Goal: Task Accomplishment & Management: Manage account settings

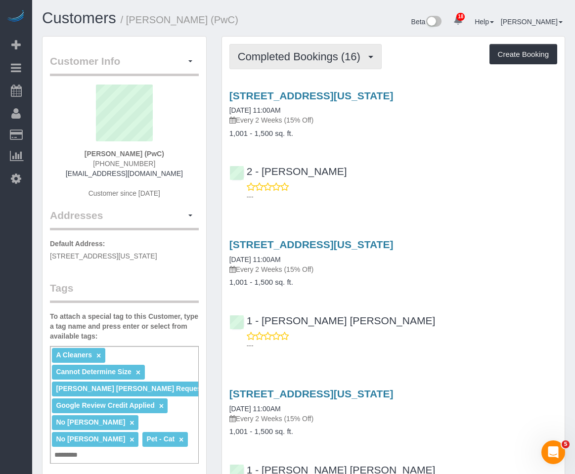
click at [327, 51] on span "Completed Bookings (16)" at bounding box center [302, 56] width 128 height 12
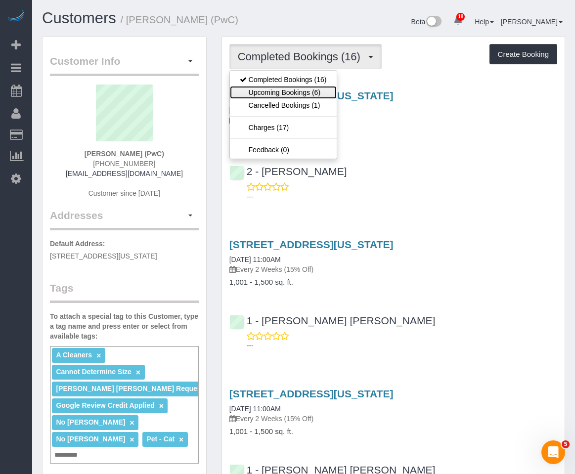
click at [310, 91] on link "Upcoming Bookings (6)" at bounding box center [283, 92] width 107 height 13
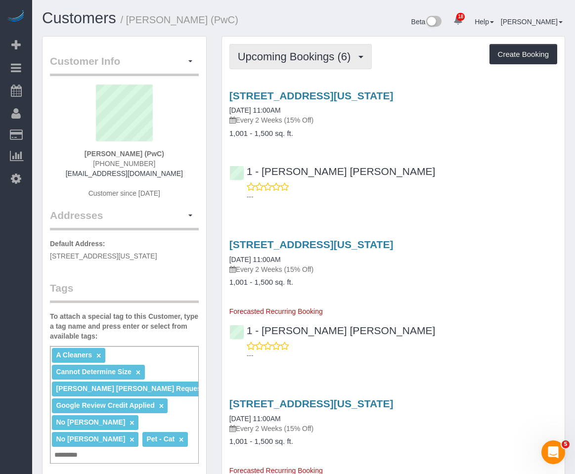
click at [328, 60] on span "Upcoming Bookings (6)" at bounding box center [297, 56] width 118 height 12
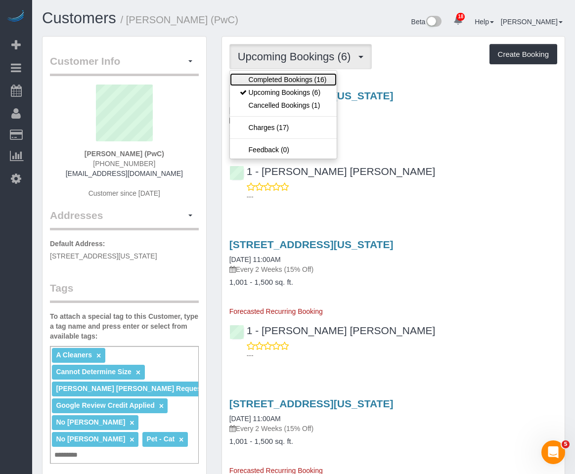
click at [307, 74] on link "Completed Bookings (16)" at bounding box center [283, 79] width 107 height 13
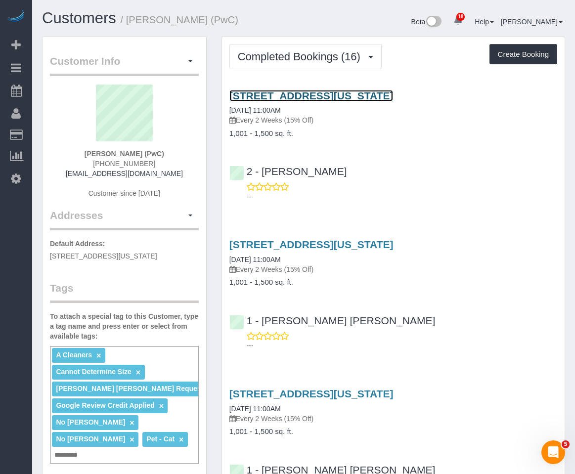
click at [295, 98] on link "239 East 79th Street, Apt 16c, New York, NY 10075" at bounding box center [311, 95] width 164 height 11
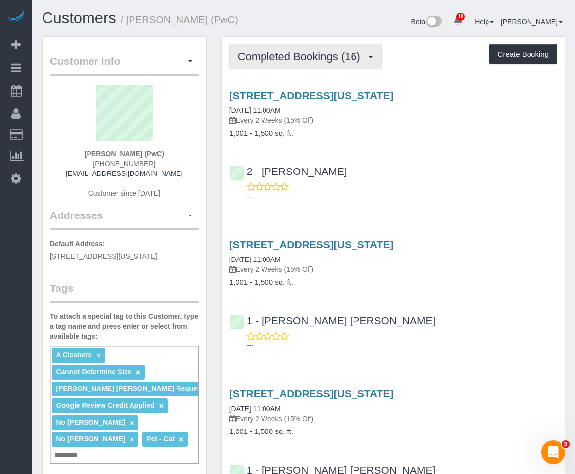
click at [319, 59] on span "Completed Bookings (16)" at bounding box center [302, 56] width 128 height 12
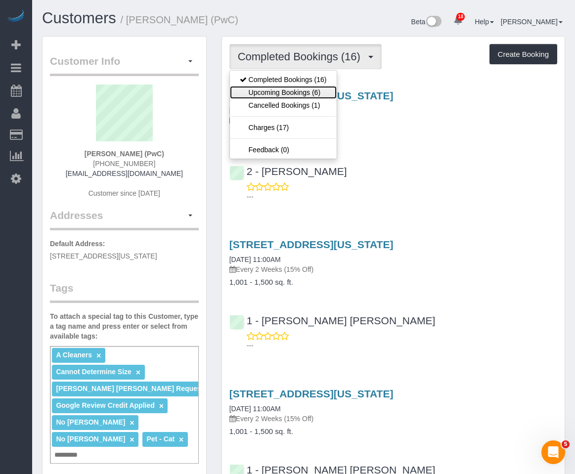
click at [300, 91] on link "Upcoming Bookings (6)" at bounding box center [283, 92] width 107 height 13
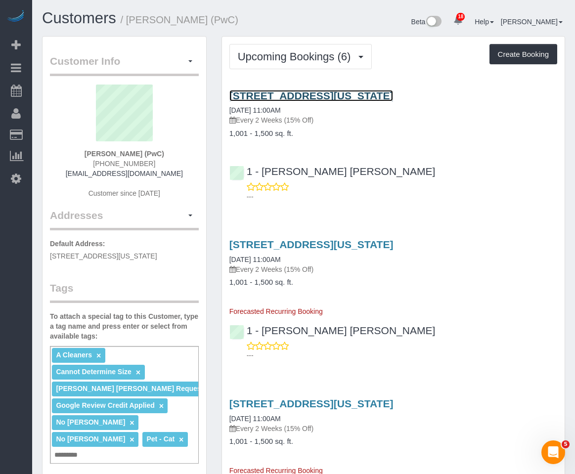
click at [300, 91] on link "239 East 79th Street, Apt 16c, New York, NY 10075" at bounding box center [311, 95] width 164 height 11
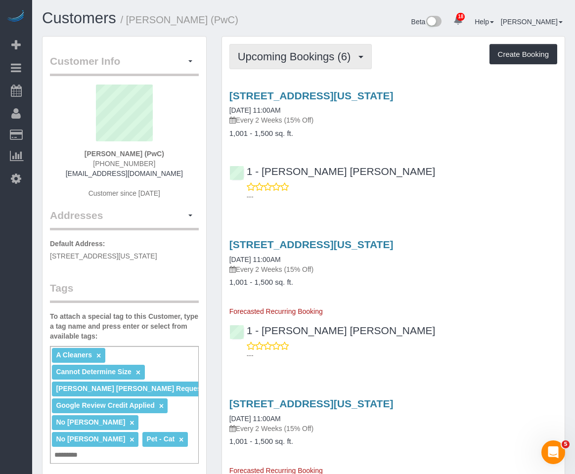
click at [301, 51] on span "Upcoming Bookings (6)" at bounding box center [297, 56] width 118 height 12
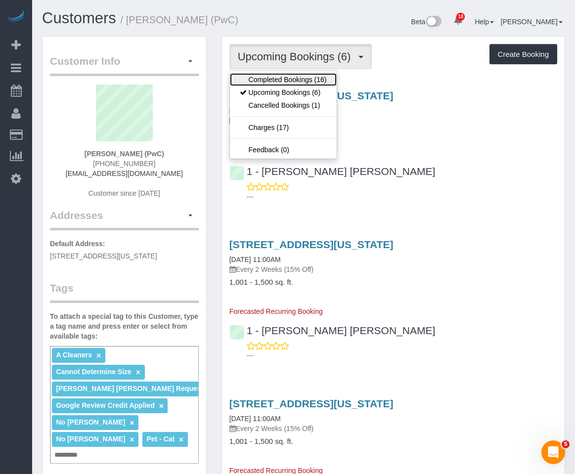
click at [287, 81] on link "Completed Bookings (16)" at bounding box center [283, 79] width 107 height 13
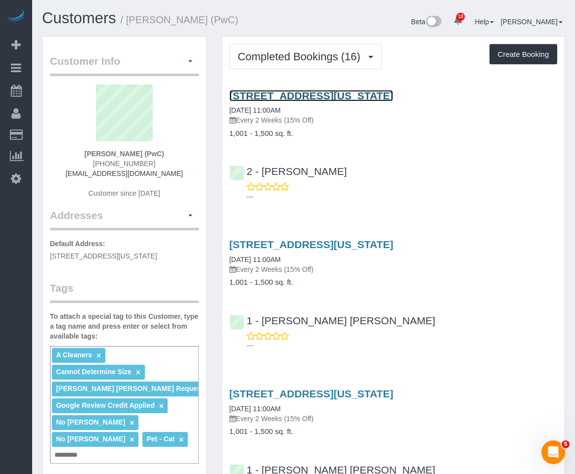
click at [281, 100] on link "239 East 79th Street, Apt 16c, New York, NY 10075" at bounding box center [311, 95] width 164 height 11
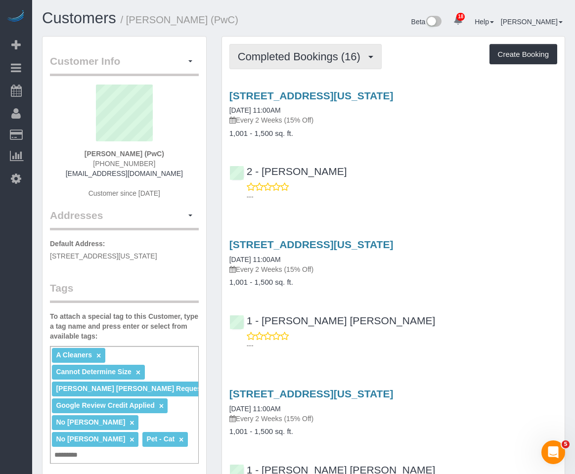
click at [305, 62] on span "Completed Bookings (16)" at bounding box center [302, 56] width 128 height 12
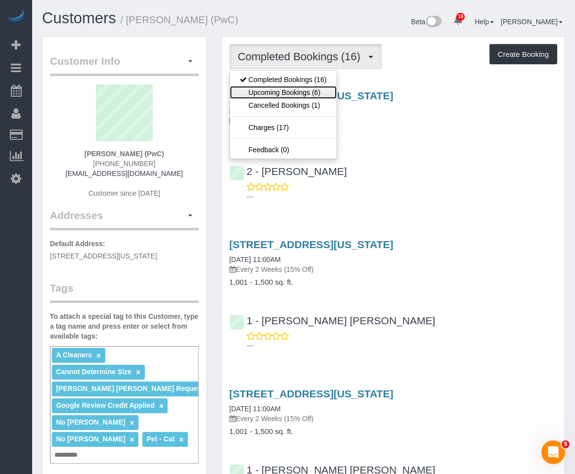
click at [294, 92] on link "Upcoming Bookings (6)" at bounding box center [283, 92] width 107 height 13
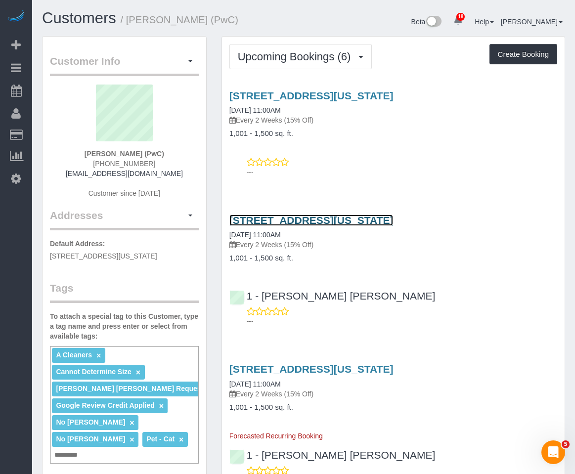
click at [269, 221] on link "239 East 79th Street, Apt 16c, New York, NY 10075" at bounding box center [311, 220] width 164 height 11
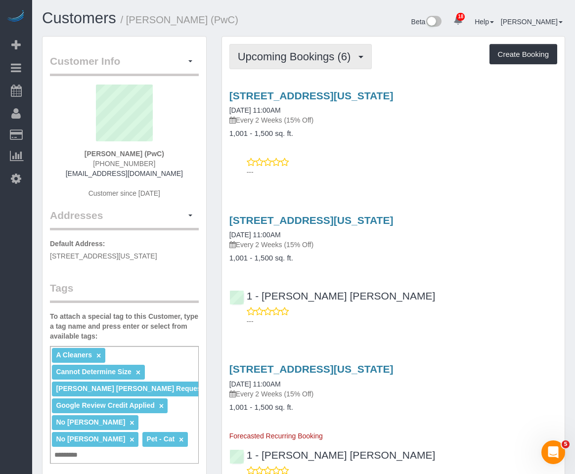
click at [290, 53] on span "Upcoming Bookings (6)" at bounding box center [297, 56] width 118 height 12
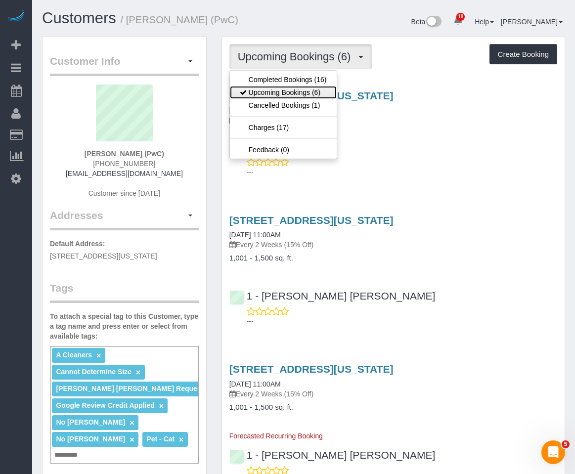
click at [285, 90] on link "Upcoming Bookings (6)" at bounding box center [283, 92] width 107 height 13
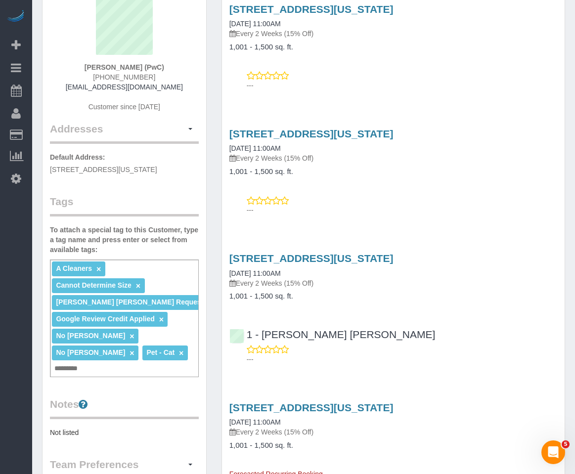
scroll to position [99, 0]
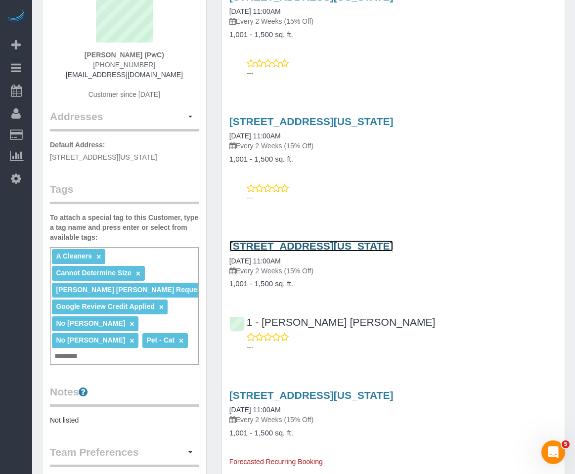
click at [274, 246] on link "239 East 79th Street, Apt 16c, New York, NY 10075" at bounding box center [311, 245] width 164 height 11
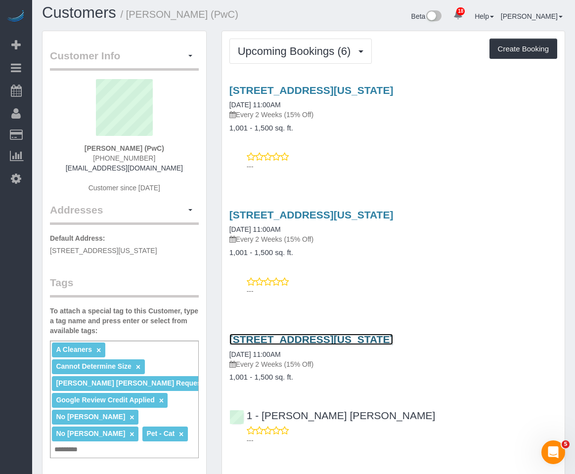
scroll to position [0, 0]
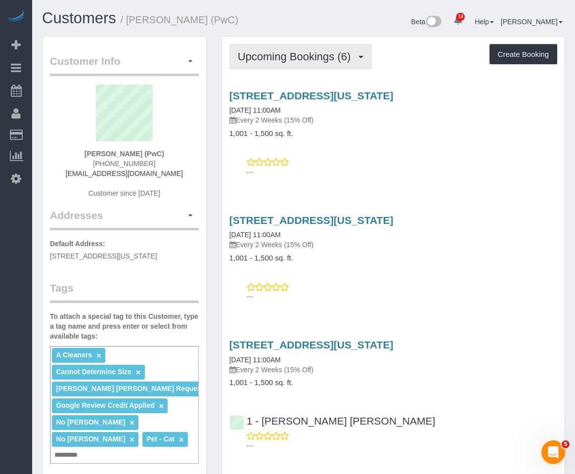
click at [295, 62] on span "Upcoming Bookings (6)" at bounding box center [297, 56] width 118 height 12
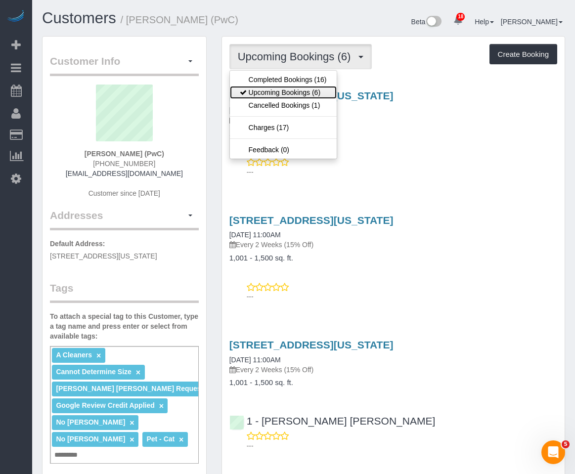
click at [294, 88] on link "Upcoming Bookings (6)" at bounding box center [283, 92] width 107 height 13
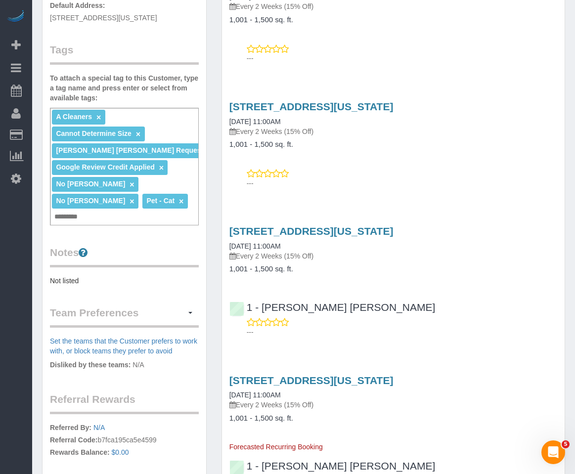
scroll to position [247, 0]
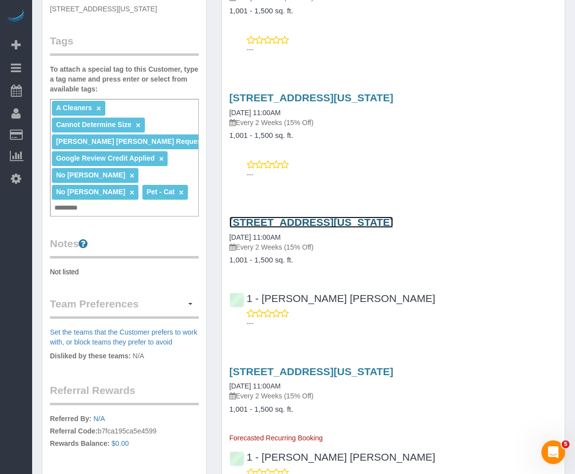
click at [288, 221] on link "239 East 79th Street, Apt 16c, New York, NY 10075" at bounding box center [311, 222] width 164 height 11
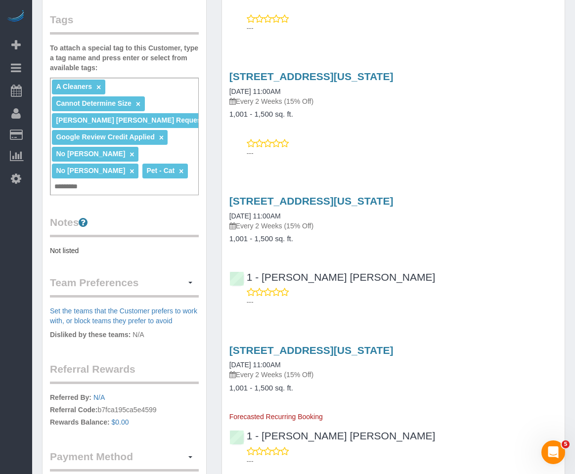
scroll to position [395, 0]
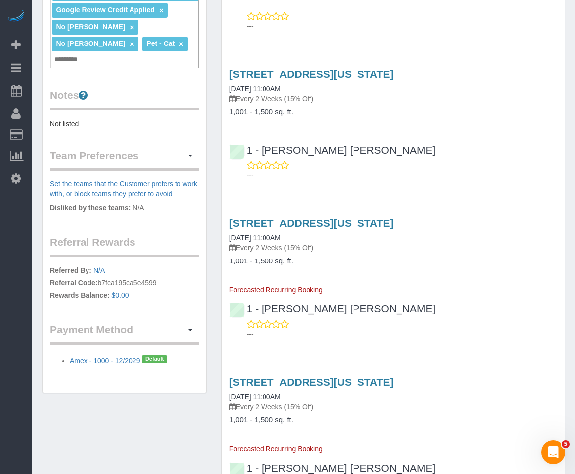
click at [446, 124] on div "239 East 79th Street, Apt 16c, New York, NY 10075 11/03/2025 11:00AM Every 2 We…" at bounding box center [393, 122] width 343 height 125
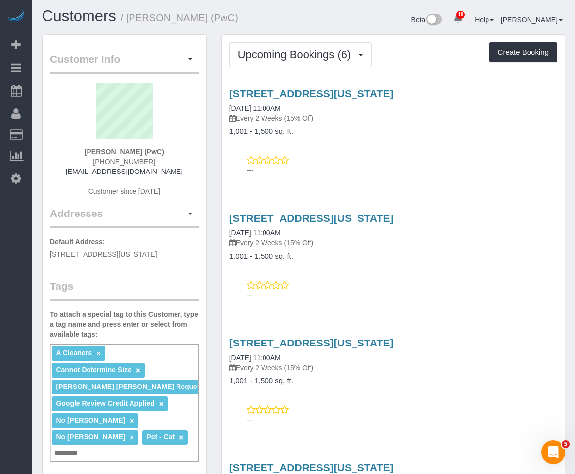
scroll to position [0, 0]
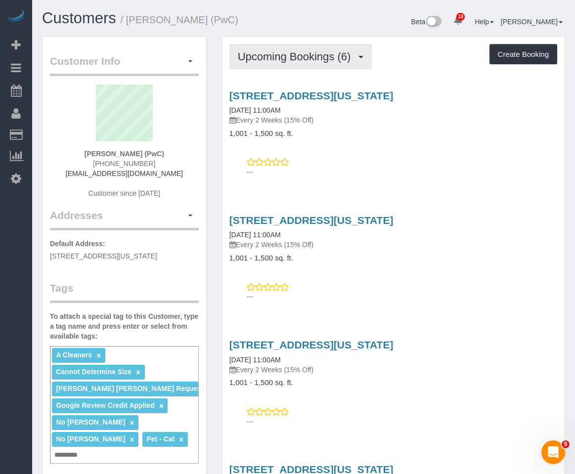
click at [333, 48] on button "Upcoming Bookings (6)" at bounding box center [300, 56] width 143 height 25
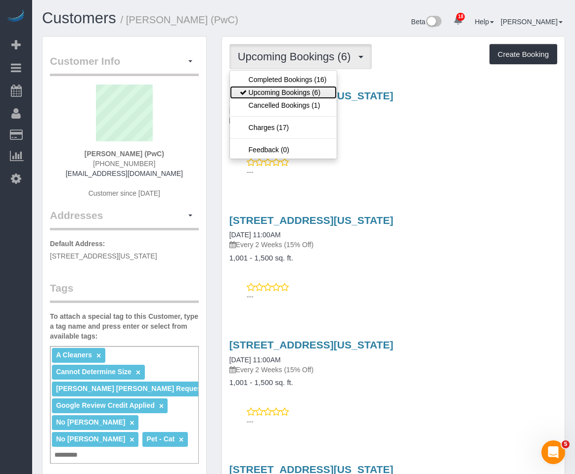
click at [317, 91] on link "Upcoming Bookings (6)" at bounding box center [283, 92] width 107 height 13
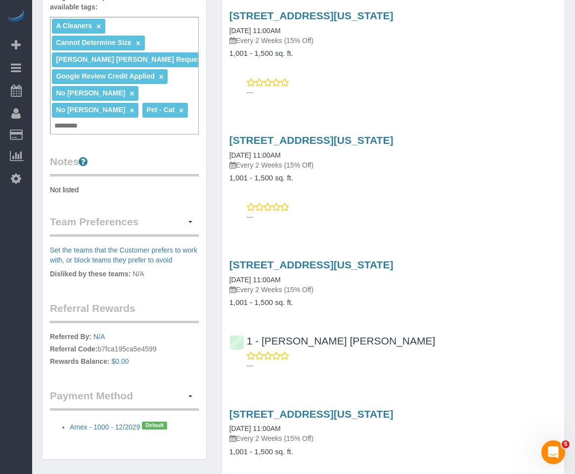
scroll to position [346, 0]
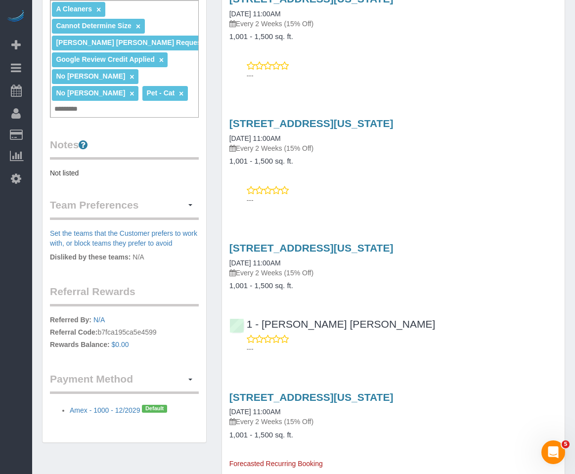
click at [423, 52] on div "239 East 79th Street, Apt 16c, New York, NY 10075 10/20/2025 11:00AM Every 2 We…" at bounding box center [393, 35] width 343 height 100
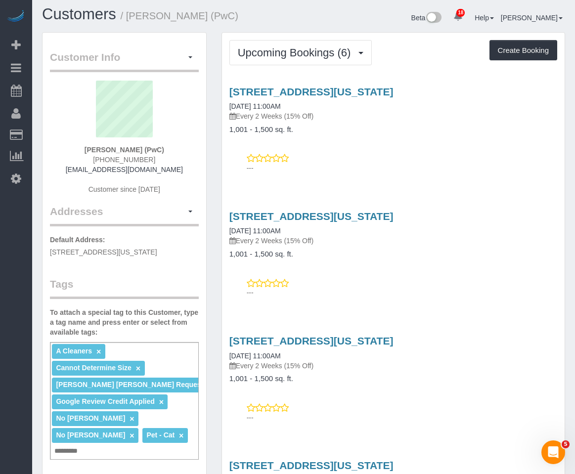
scroll to position [0, 0]
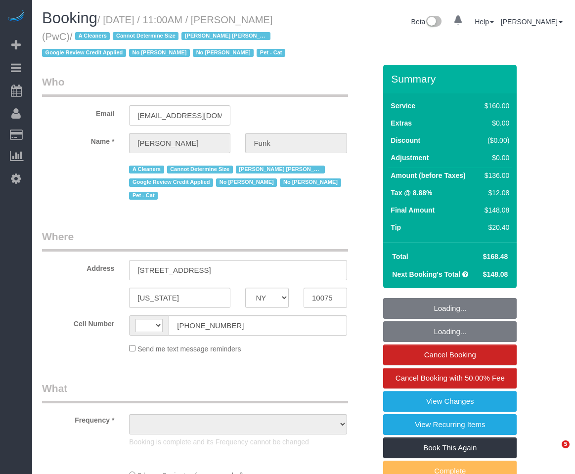
select select "NY"
select select "string:US"
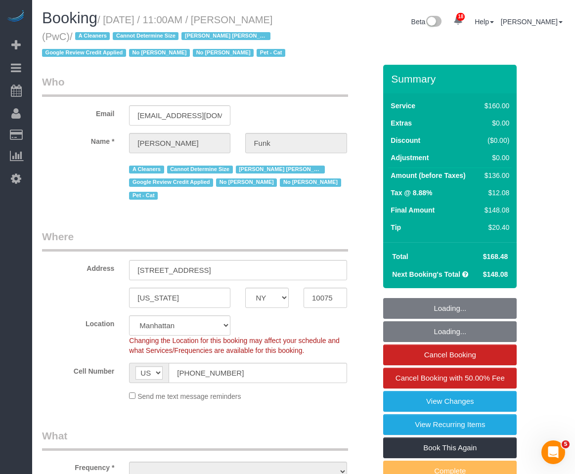
select select "string:stripe-pm_1QlAxD4VGloSiKo7inAVI4md"
select select "spot1"
select select "object:1482"
select select "number:57"
select select "number:71"
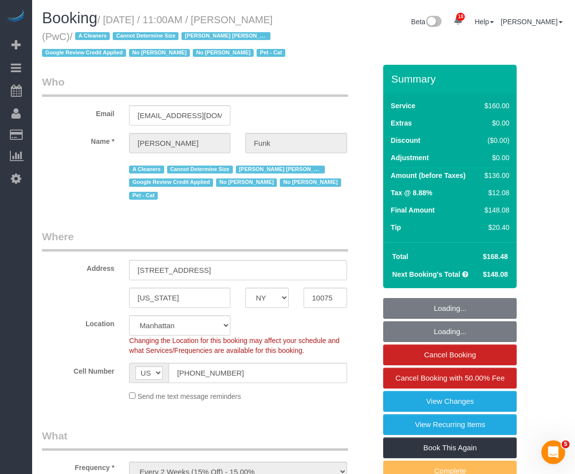
select select "number:14"
select select "number:5"
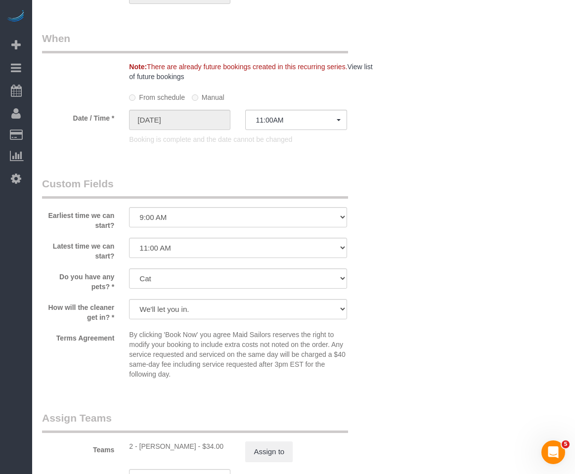
scroll to position [840, 0]
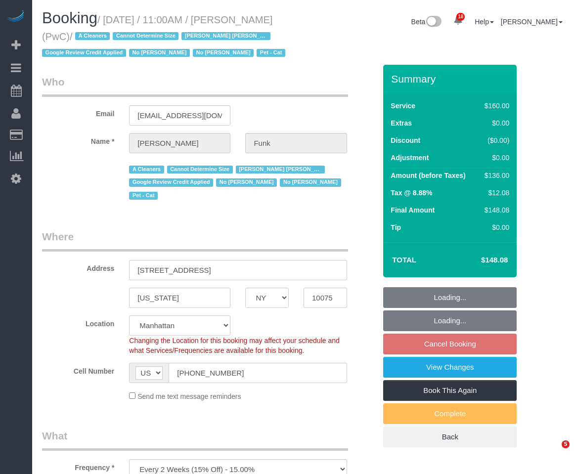
select select "NY"
select select "string:stripe-pm_1QlAxD4VGloSiKo7inAVI4md"
select select "spot2"
select select "number:57"
select select "number:71"
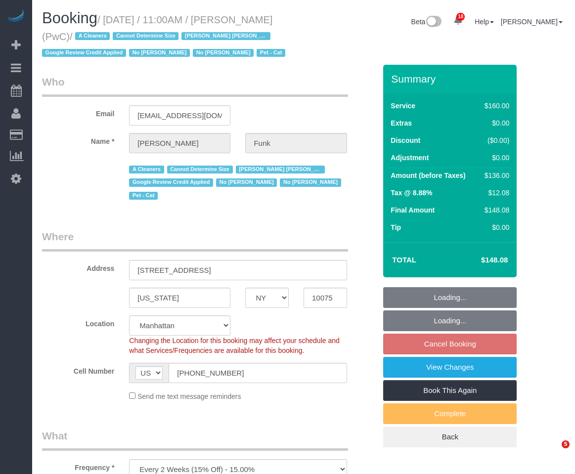
select select "number:14"
select select "number:5"
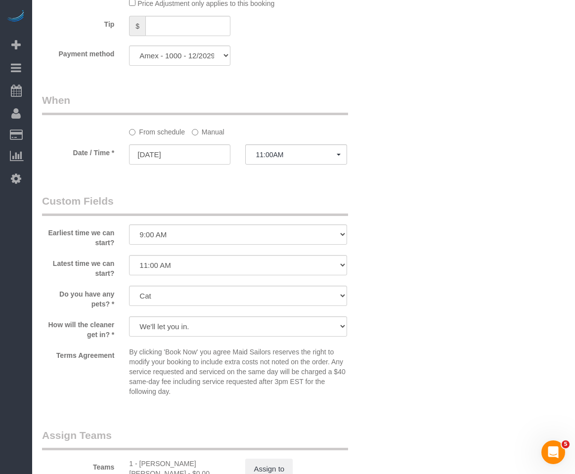
scroll to position [939, 0]
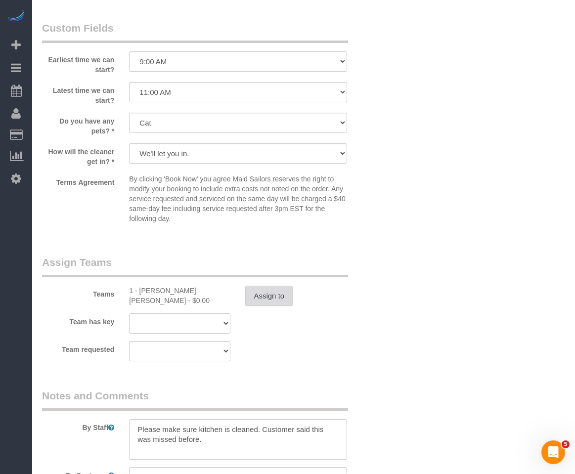
click at [280, 294] on button "Assign to" at bounding box center [268, 296] width 47 height 21
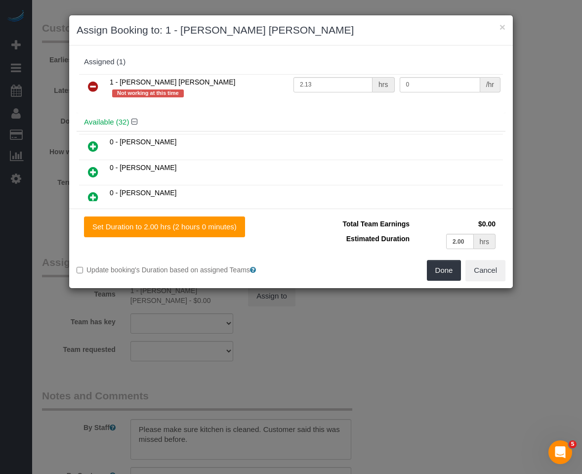
click at [90, 88] on icon at bounding box center [93, 87] width 10 height 12
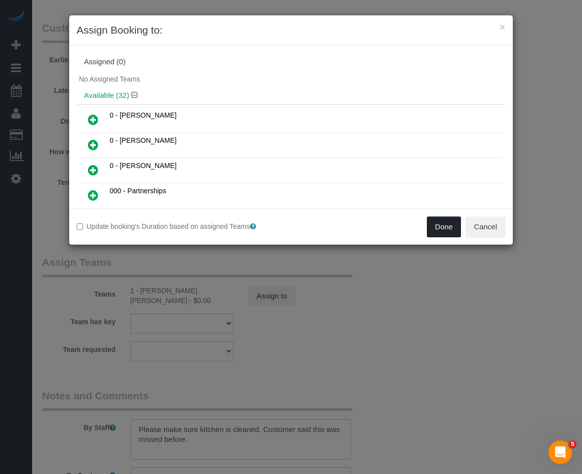
click at [436, 230] on button "Done" at bounding box center [444, 227] width 35 height 21
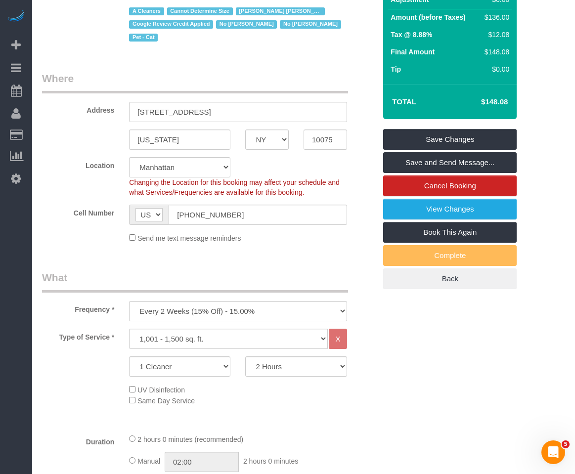
scroll to position [140, 0]
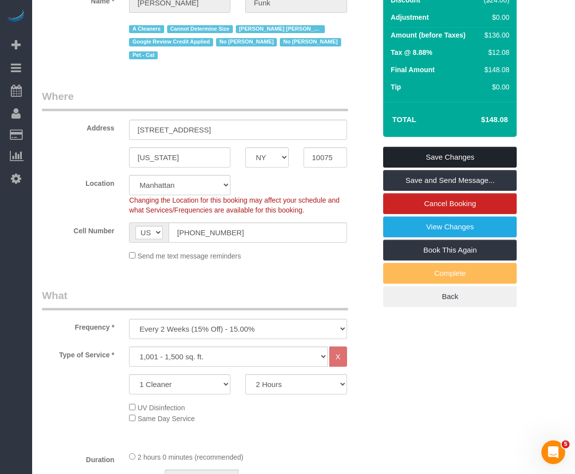
click at [455, 162] on link "Save Changes" at bounding box center [449, 157] width 133 height 21
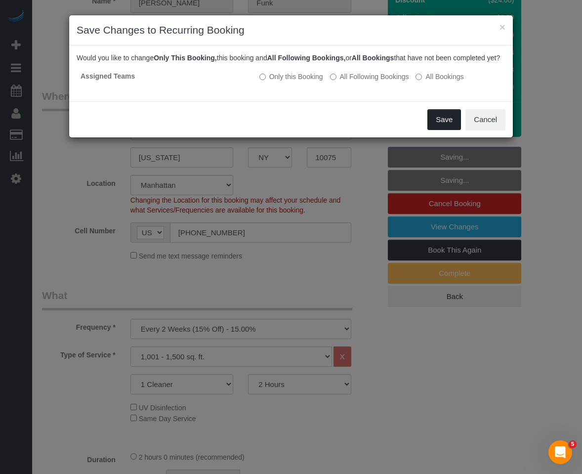
click at [433, 130] on button "Save" at bounding box center [445, 119] width 34 height 21
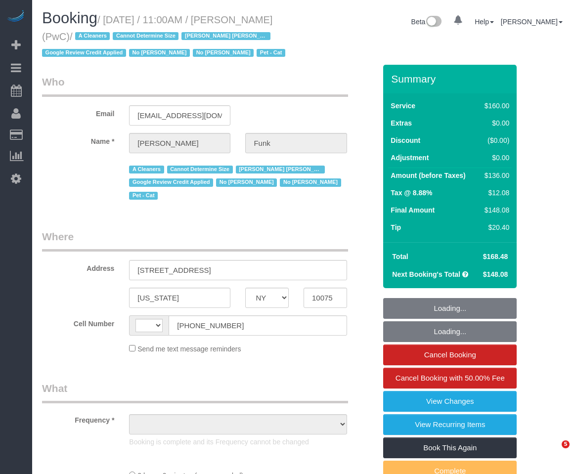
select select "NY"
select select "string:[GEOGRAPHIC_DATA]"
select select "spot1"
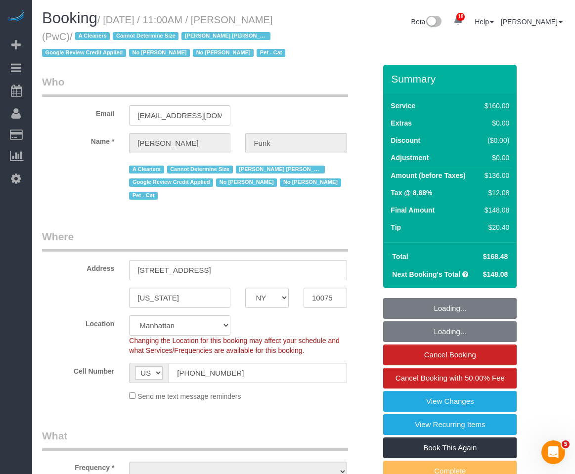
select select "object:1400"
select select "string:stripe-pm_1QlAxD4VGloSiKo7inAVI4md"
select select "number:57"
select select "number:71"
select select "number:14"
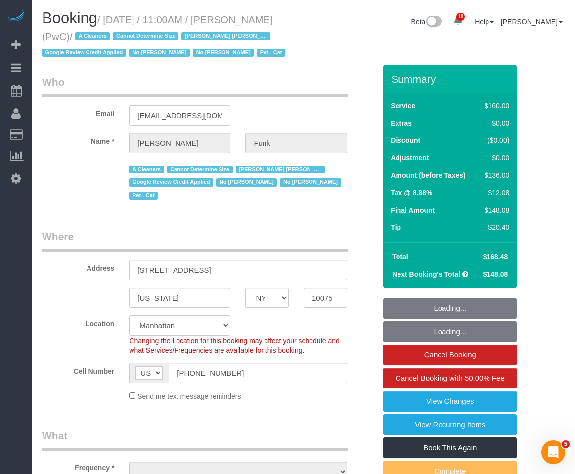
select select "number:5"
select select "object:1485"
select select "spot6"
click at [422, 409] on link "View Changes" at bounding box center [449, 401] width 133 height 21
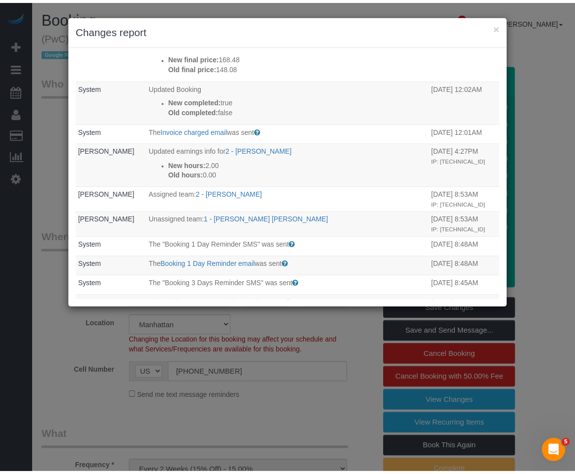
scroll to position [148, 0]
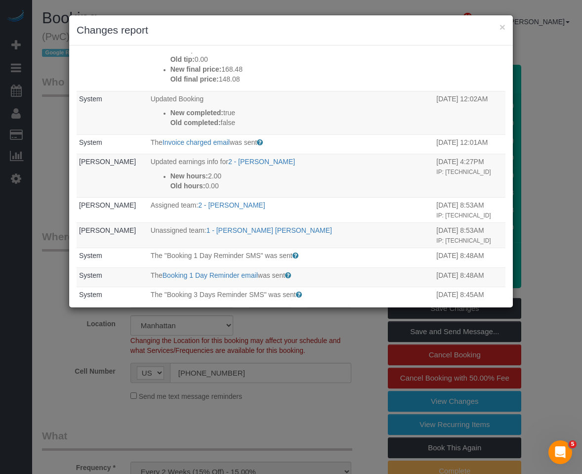
click at [507, 26] on div "× Changes report" at bounding box center [291, 30] width 444 height 30
click at [501, 27] on button "×" at bounding box center [503, 27] width 6 height 10
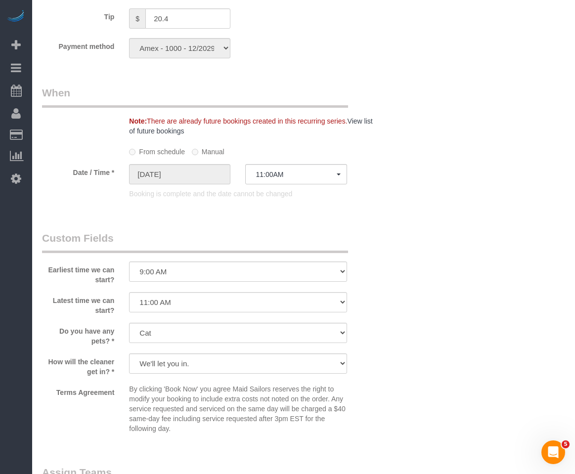
scroll to position [840, 0]
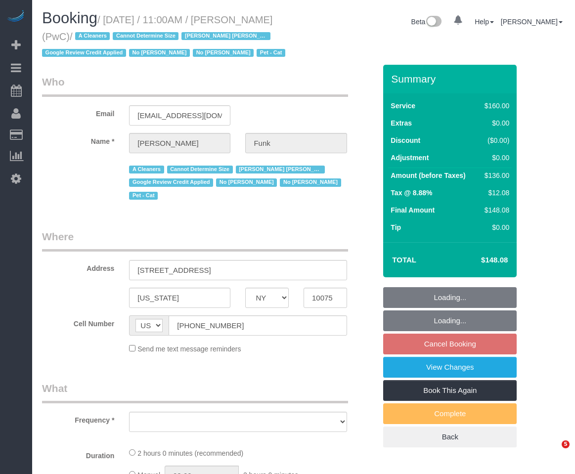
select select "NY"
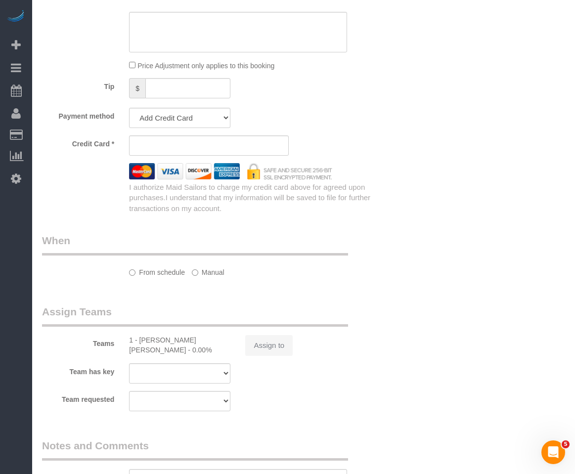
scroll to position [840, 0]
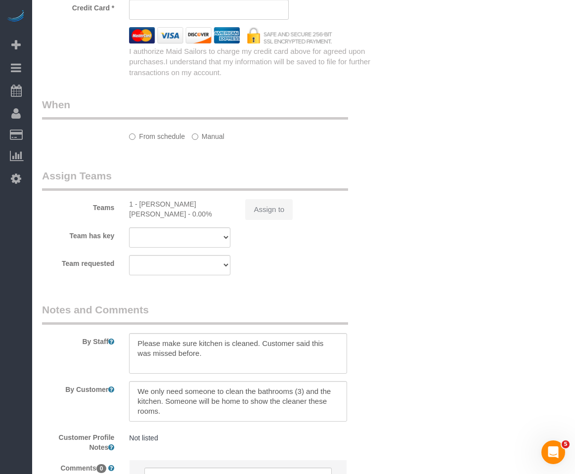
select select "object:898"
select select "string:stripe-pm_1QlAxD4VGloSiKo7inAVI4md"
select select "spot2"
select select "number:57"
select select "number:71"
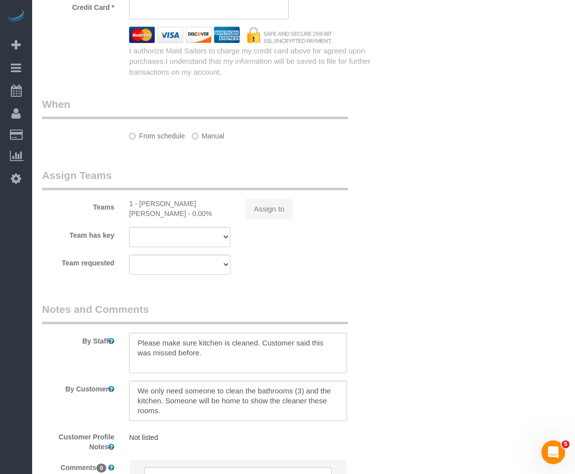
select select "number:14"
select select "number:5"
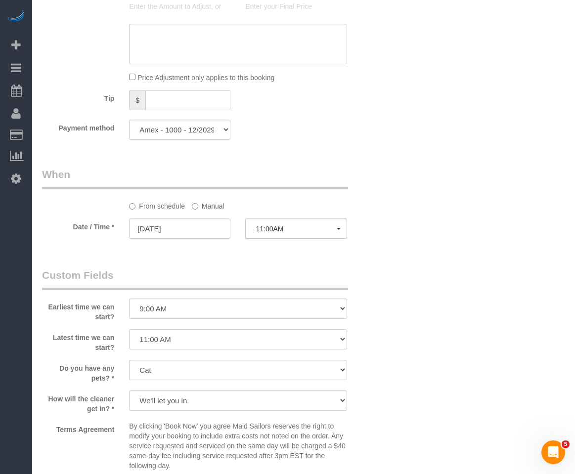
scroll to position [939, 0]
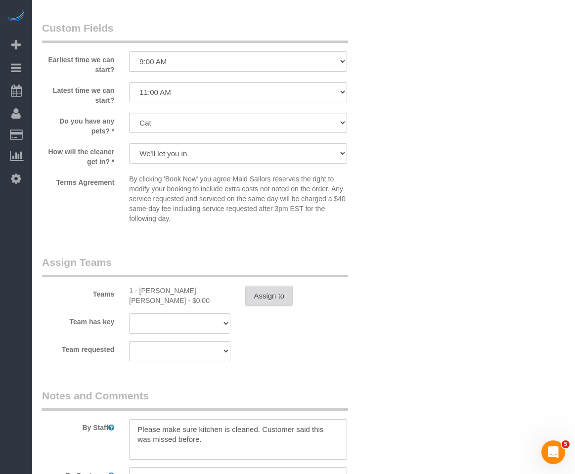
click at [260, 302] on button "Assign to" at bounding box center [268, 296] width 47 height 21
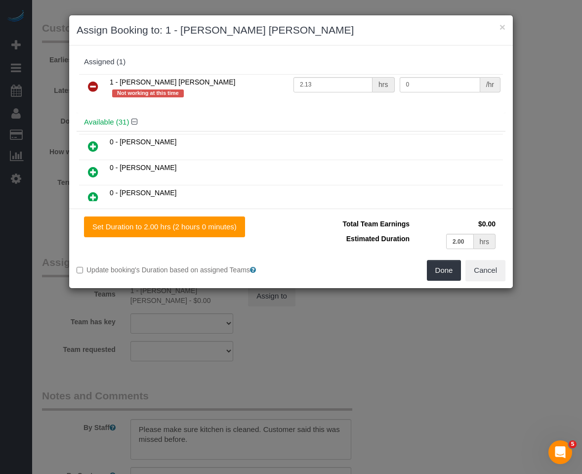
click at [88, 93] on link at bounding box center [93, 87] width 23 height 20
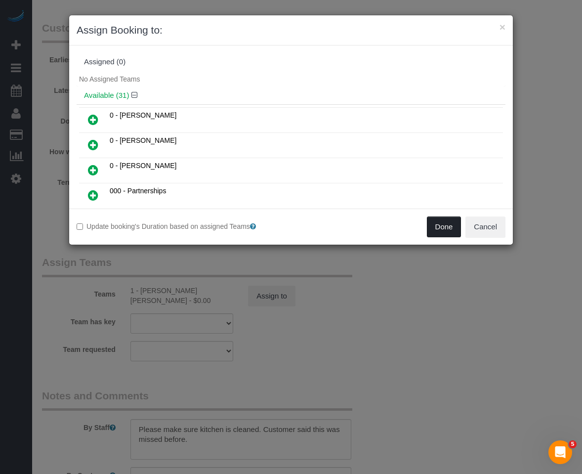
click at [436, 230] on button "Done" at bounding box center [444, 227] width 35 height 21
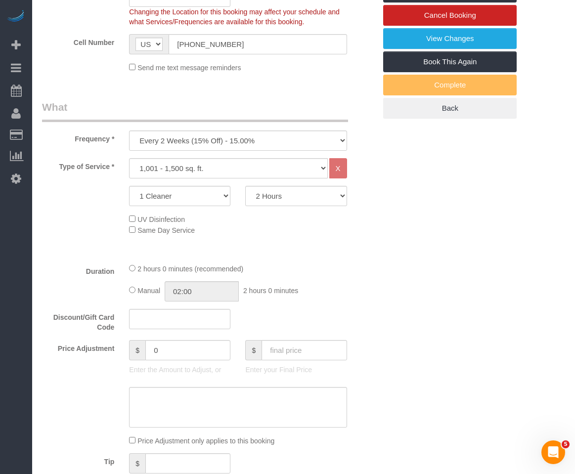
scroll to position [148, 0]
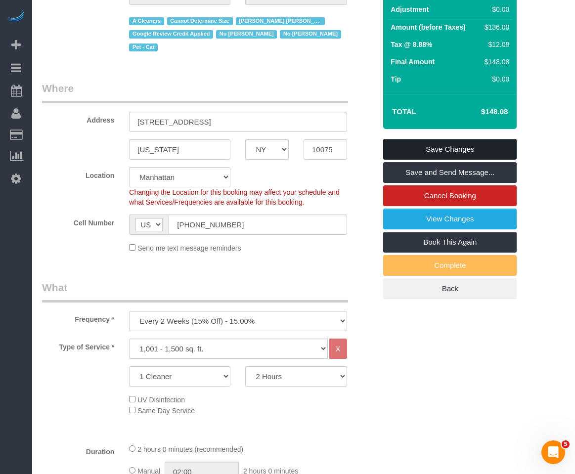
click at [473, 139] on link "Save Changes" at bounding box center [449, 149] width 133 height 21
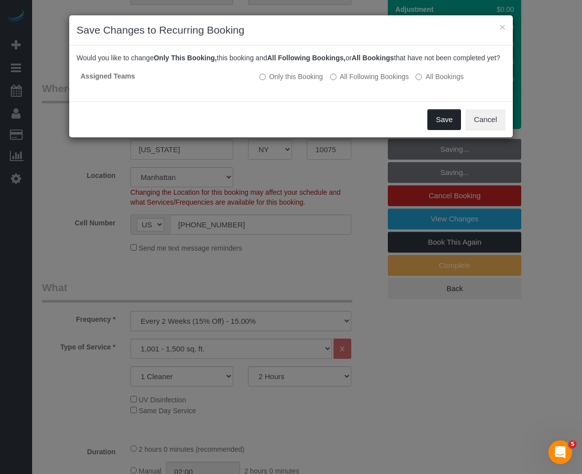
click at [446, 130] on button "Save" at bounding box center [445, 119] width 34 height 21
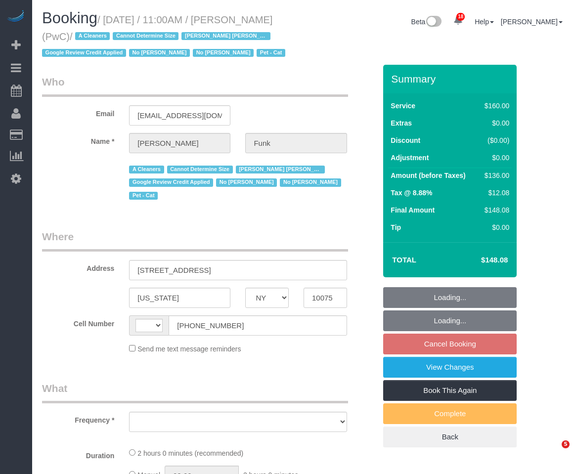
select select "NY"
select select "string:[GEOGRAPHIC_DATA]"
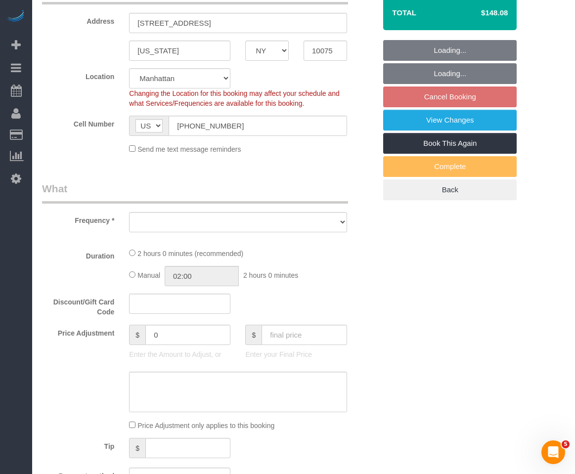
select select "object:889"
select select "string:stripe-pm_1QlAxD4VGloSiKo7inAVI4md"
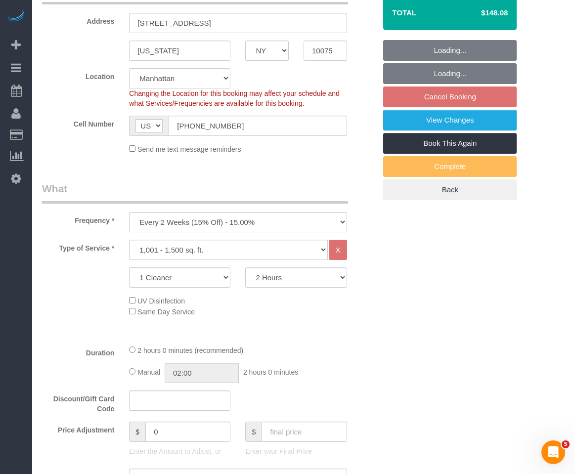
select select "object:1466"
select select "spot2"
select select "number:57"
select select "number:71"
select select "number:14"
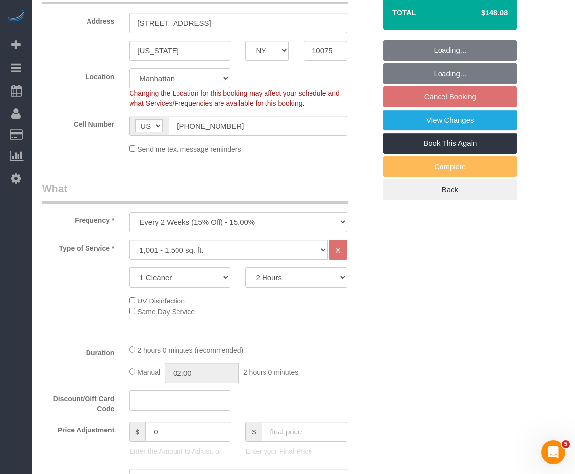
select select "number:5"
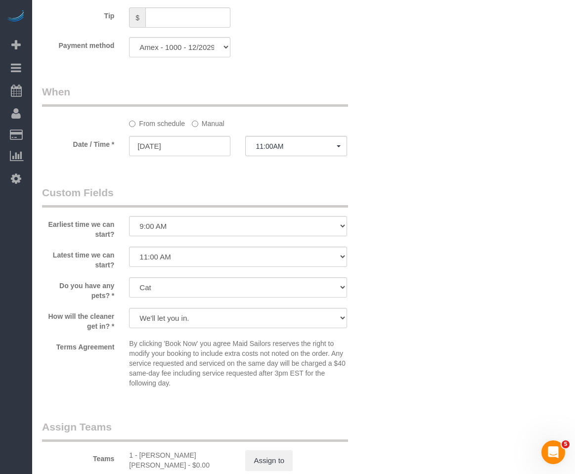
scroll to position [989, 0]
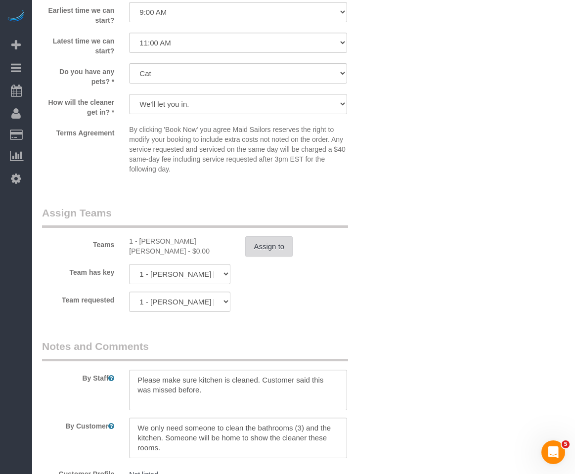
click at [275, 237] on button "Assign to" at bounding box center [268, 246] width 47 height 21
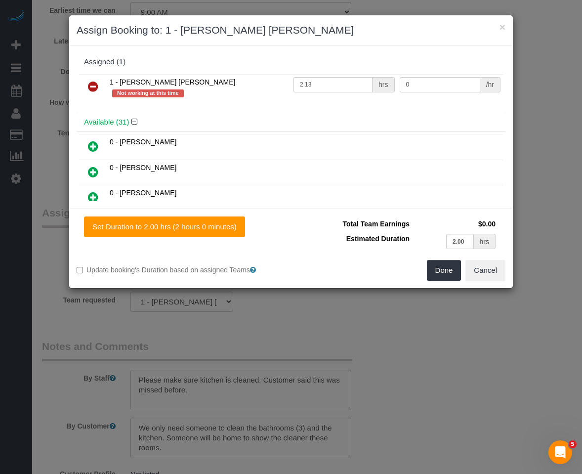
click at [90, 79] on link at bounding box center [93, 87] width 23 height 20
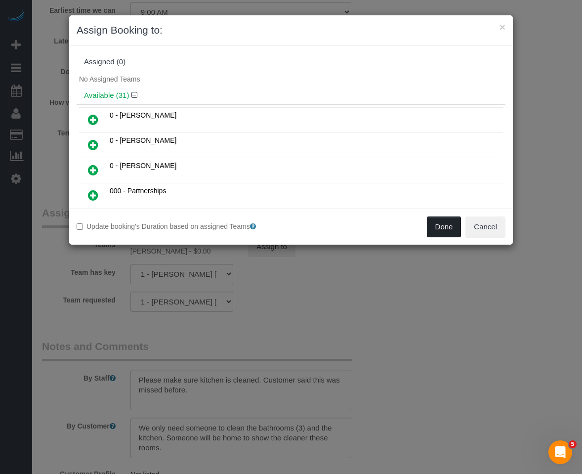
click at [443, 224] on button "Done" at bounding box center [444, 227] width 35 height 21
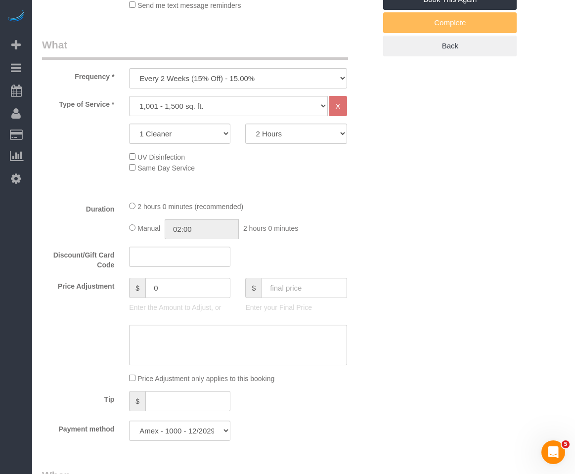
scroll to position [148, 0]
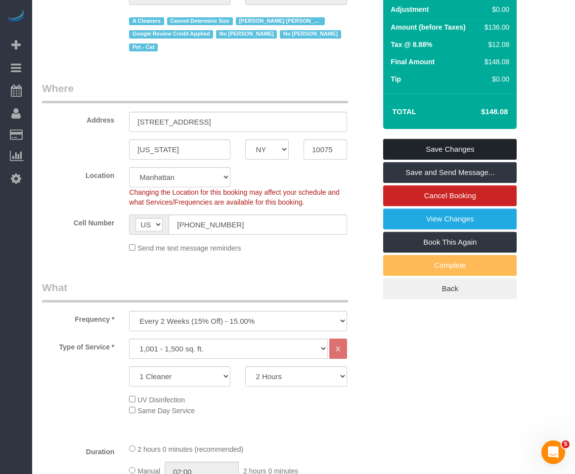
click at [442, 150] on link "Save Changes" at bounding box center [449, 149] width 133 height 21
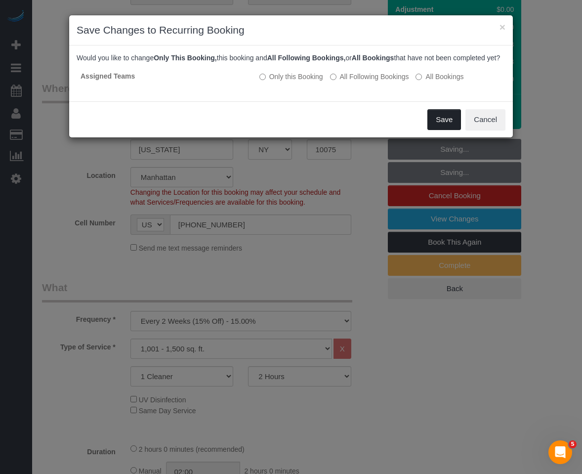
click at [435, 130] on button "Save" at bounding box center [445, 119] width 34 height 21
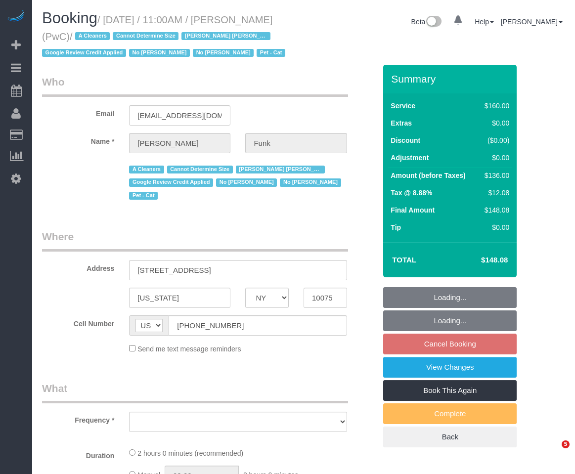
select select "NY"
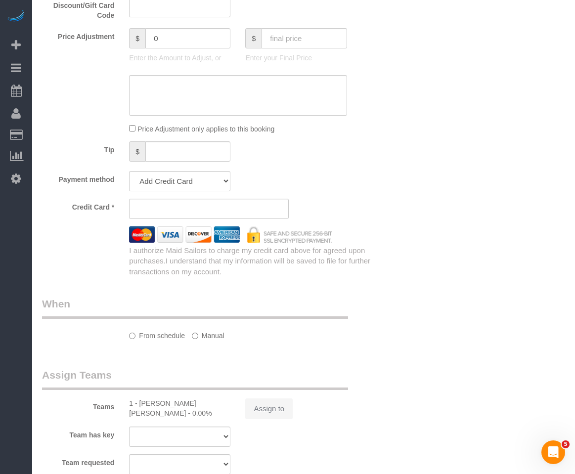
select select "object:957"
select select "string:stripe-pm_1QlAxD4VGloSiKo7inAVI4md"
select select "number:57"
select select "number:71"
select select "number:14"
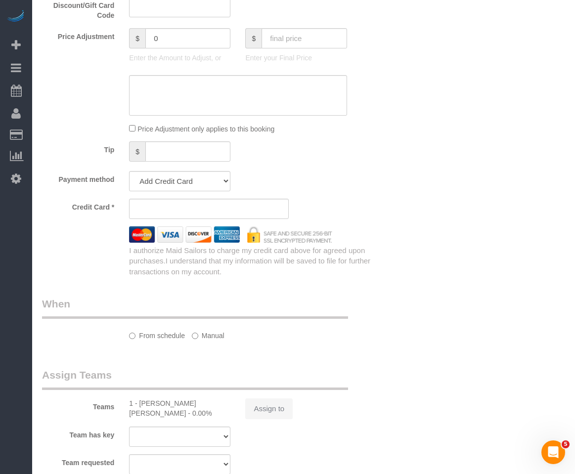
select select "number:5"
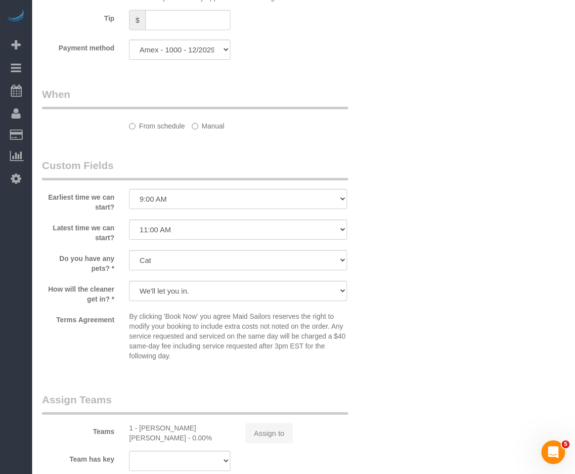
select select "spot4"
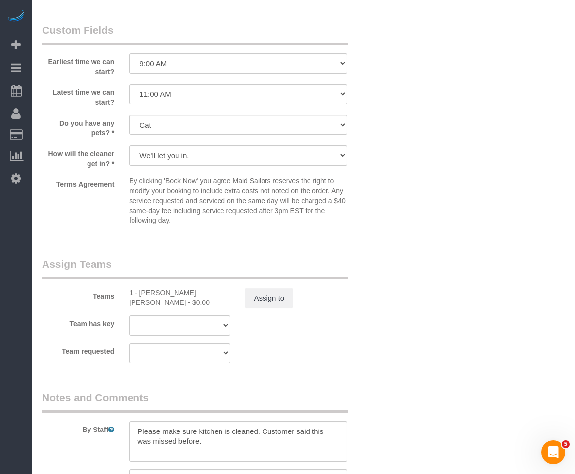
scroll to position [937, 0]
click at [261, 294] on button "Assign to" at bounding box center [268, 298] width 47 height 21
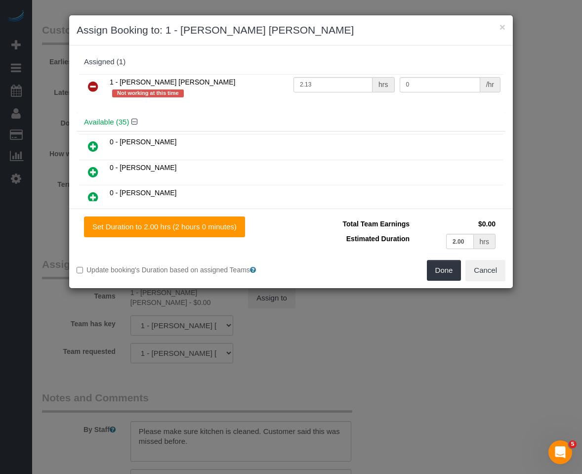
click at [95, 86] on icon at bounding box center [93, 87] width 10 height 12
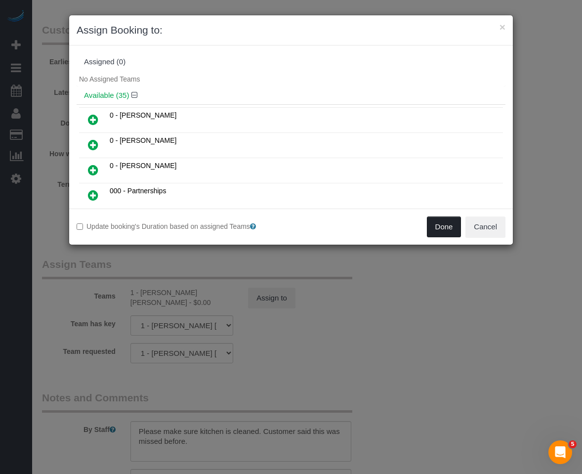
click at [431, 222] on button "Done" at bounding box center [444, 227] width 35 height 21
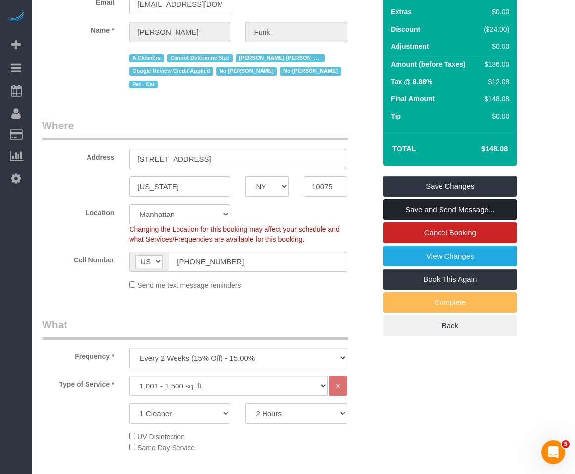
scroll to position [97, 0]
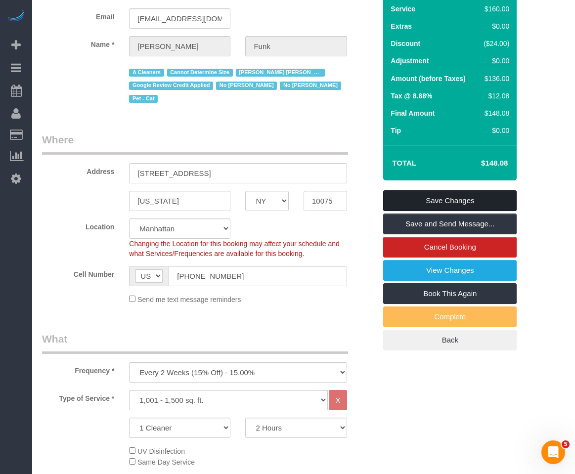
click at [433, 191] on link "Save Changes" at bounding box center [449, 200] width 133 height 21
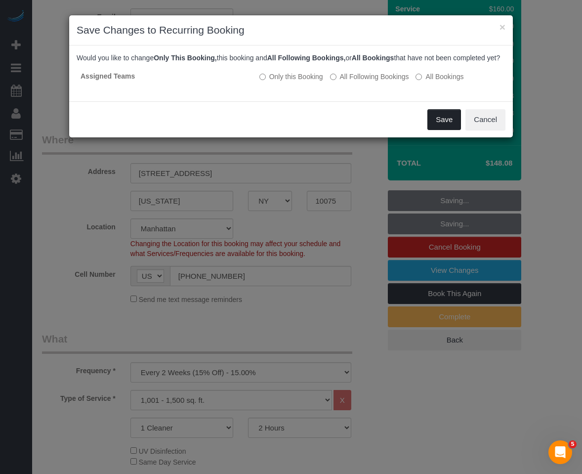
click at [438, 130] on button "Save" at bounding box center [445, 119] width 34 height 21
